Goal: Task Accomplishment & Management: Use online tool/utility

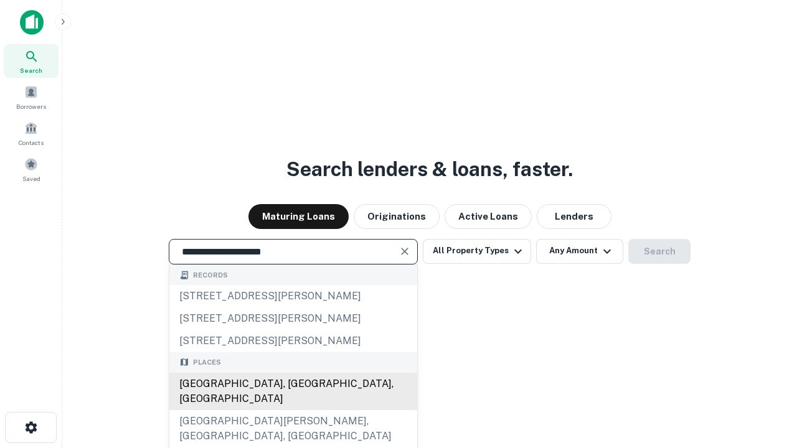
click at [293, 410] on div "Santa Monica, CA, USA" at bounding box center [293, 391] width 248 height 37
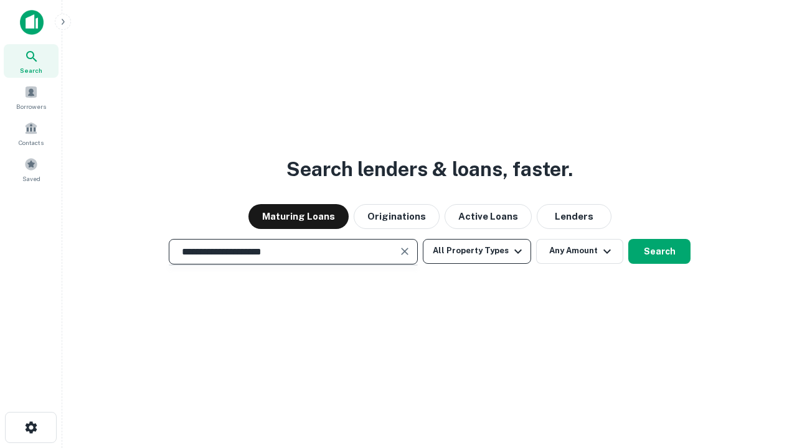
type input "**********"
click at [477, 251] on button "All Property Types" at bounding box center [477, 251] width 108 height 25
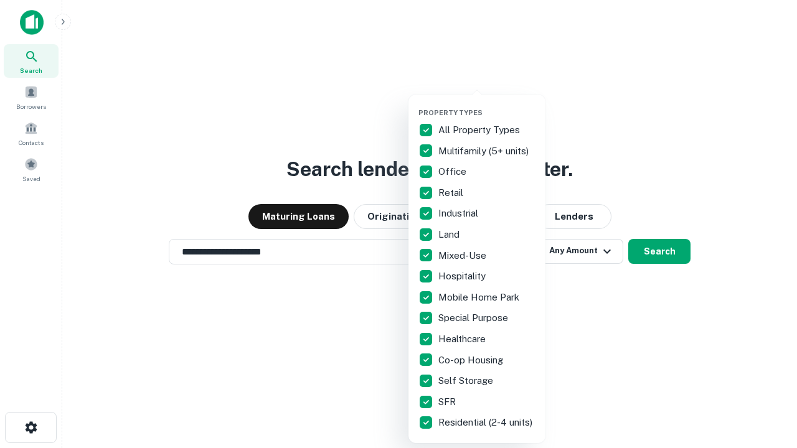
click at [487, 105] on button "button" at bounding box center [486, 105] width 137 height 1
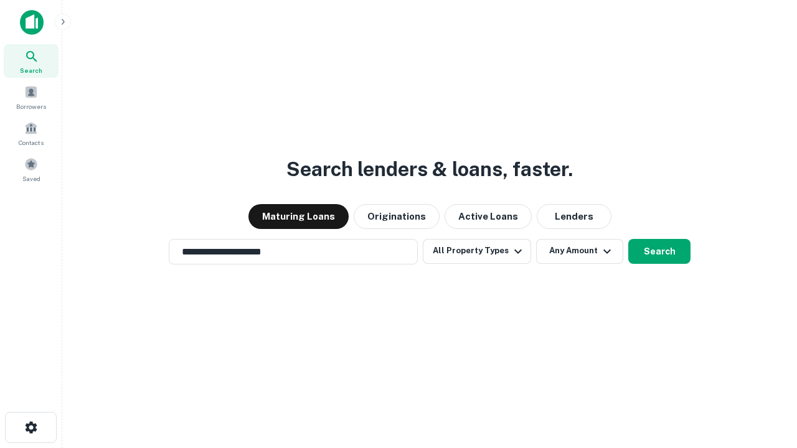
scroll to position [19, 0]
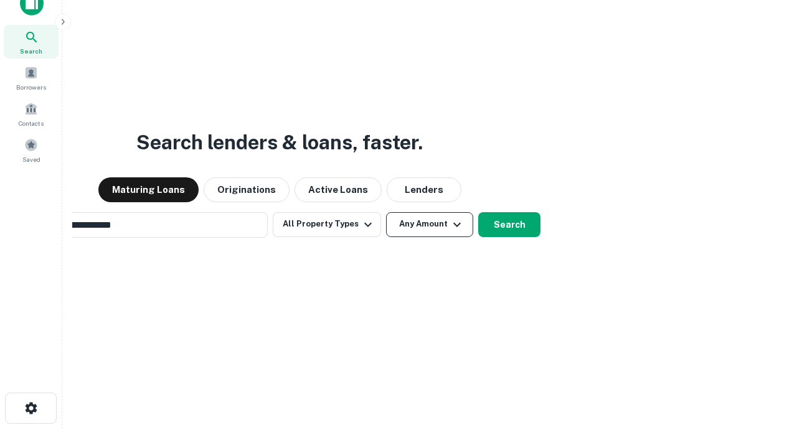
click at [386, 212] on button "Any Amount" at bounding box center [429, 224] width 87 height 25
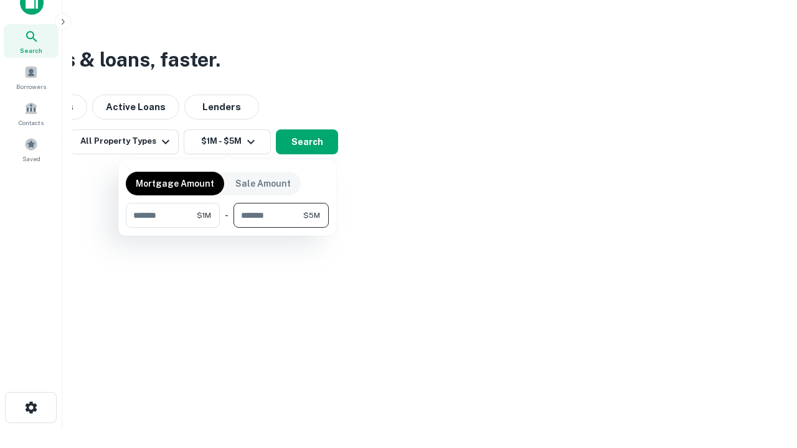
type input "*******"
click at [227, 228] on button "button" at bounding box center [227, 228] width 203 height 1
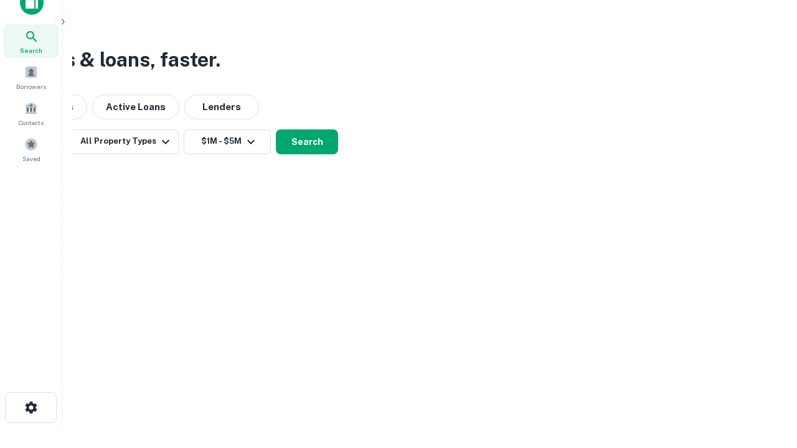
scroll to position [19, 0]
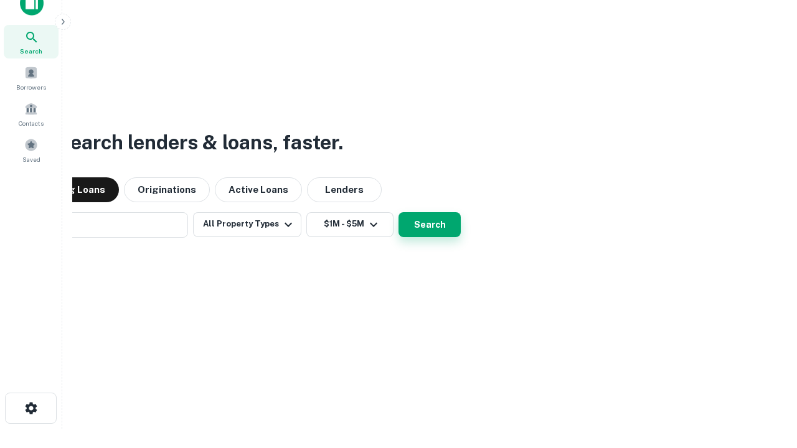
click at [398, 212] on button "Search" at bounding box center [429, 224] width 62 height 25
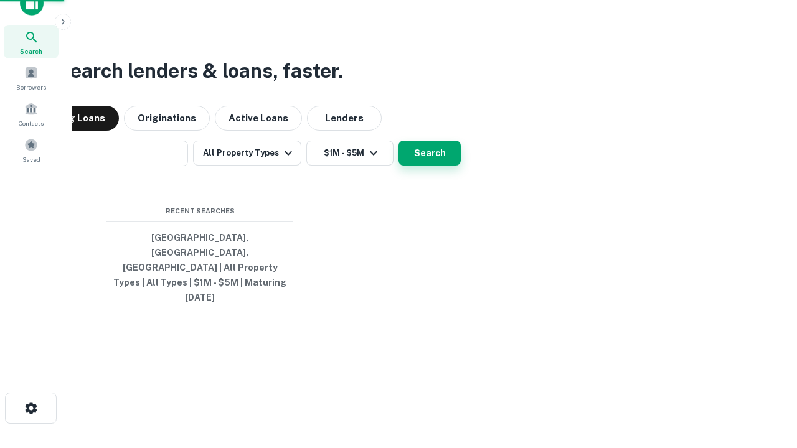
scroll to position [20, 0]
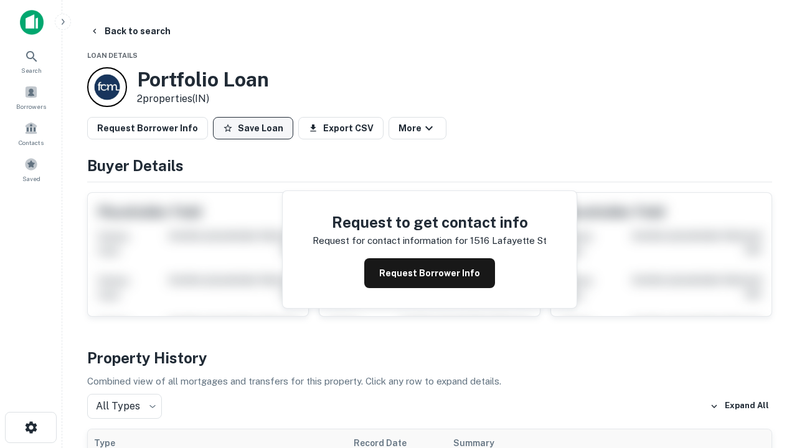
click at [253, 128] on button "Save Loan" at bounding box center [253, 128] width 80 height 22
click at [256, 128] on button "Loan Saved" at bounding box center [256, 128] width 86 height 22
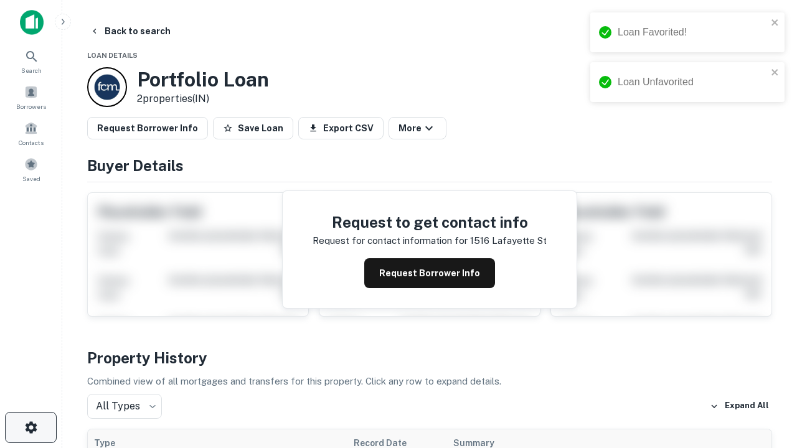
click at [31, 428] on icon "button" at bounding box center [31, 427] width 15 height 15
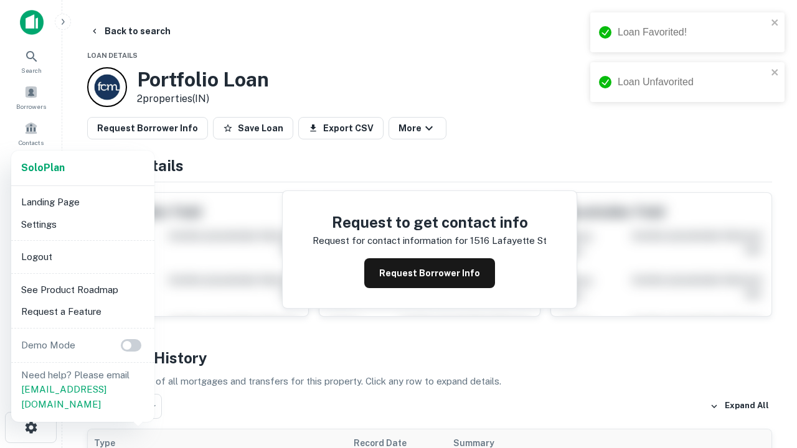
click at [82, 256] on li "Logout" at bounding box center [82, 257] width 133 height 22
